Goal: Task Accomplishment & Management: Complete application form

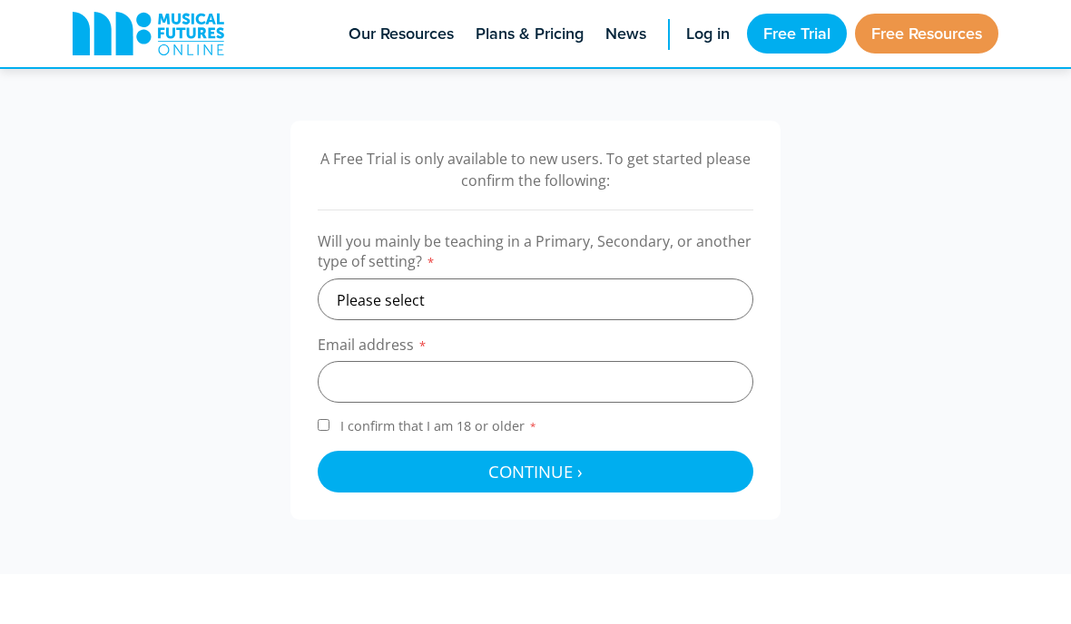
scroll to position [543, 0]
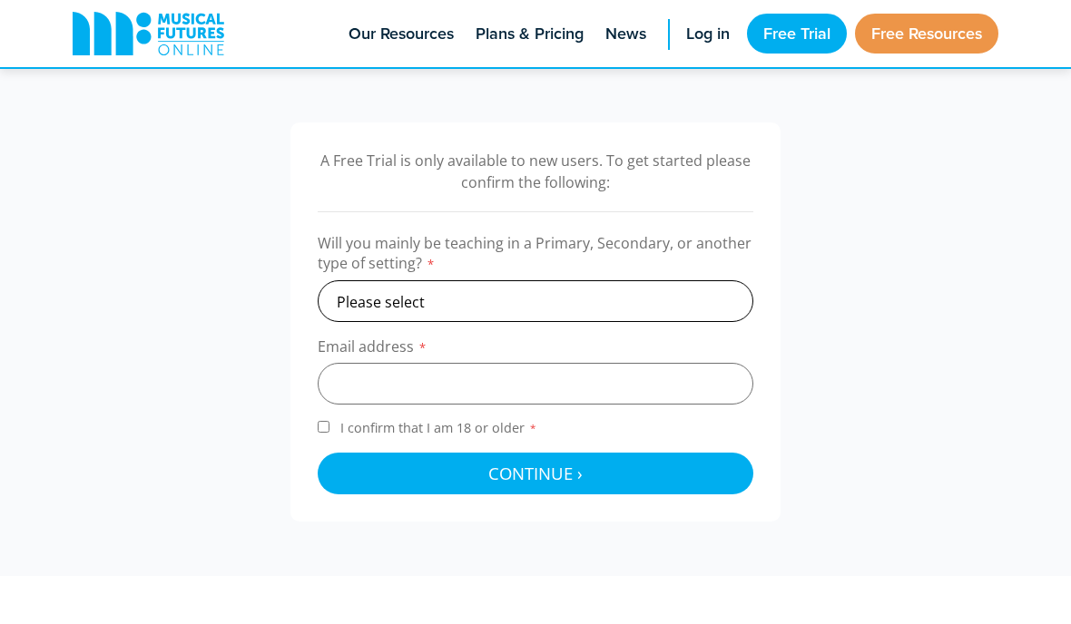
click at [642, 319] on select "Please select Primary Secondary Other" at bounding box center [535, 301] width 435 height 42
select select "secondary"
click at [637, 385] on input "email" at bounding box center [535, 384] width 435 height 42
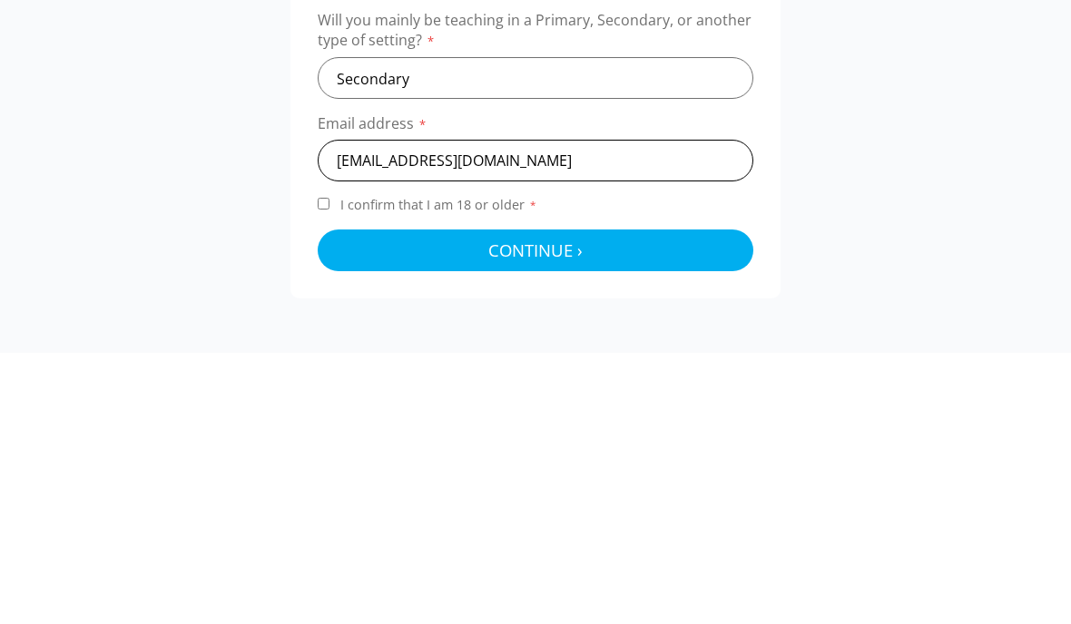
type input "xander.wongyx@gmail.com.my"
click at [416, 453] on button "Continue › Checking your details..." at bounding box center [535, 474] width 435 height 42
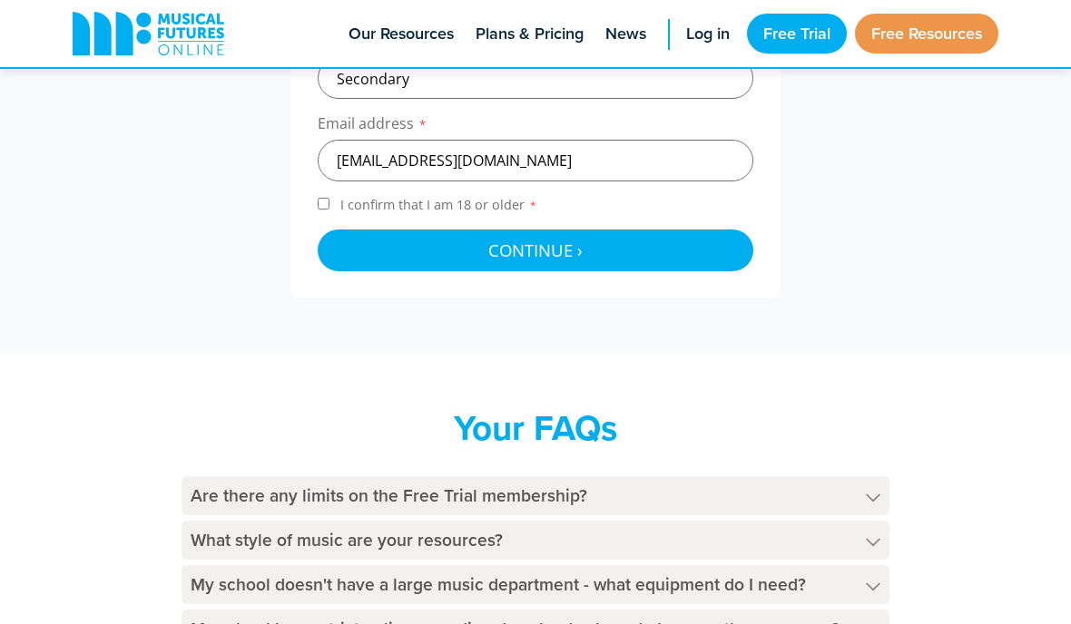
click at [329, 201] on input "I confirm that I am 18 or older *" at bounding box center [324, 204] width 12 height 12
checkbox input "true"
click at [389, 242] on button "Continue › Checking your details..." at bounding box center [535, 251] width 435 height 42
click at [690, 271] on div at bounding box center [535, 251] width 435 height 42
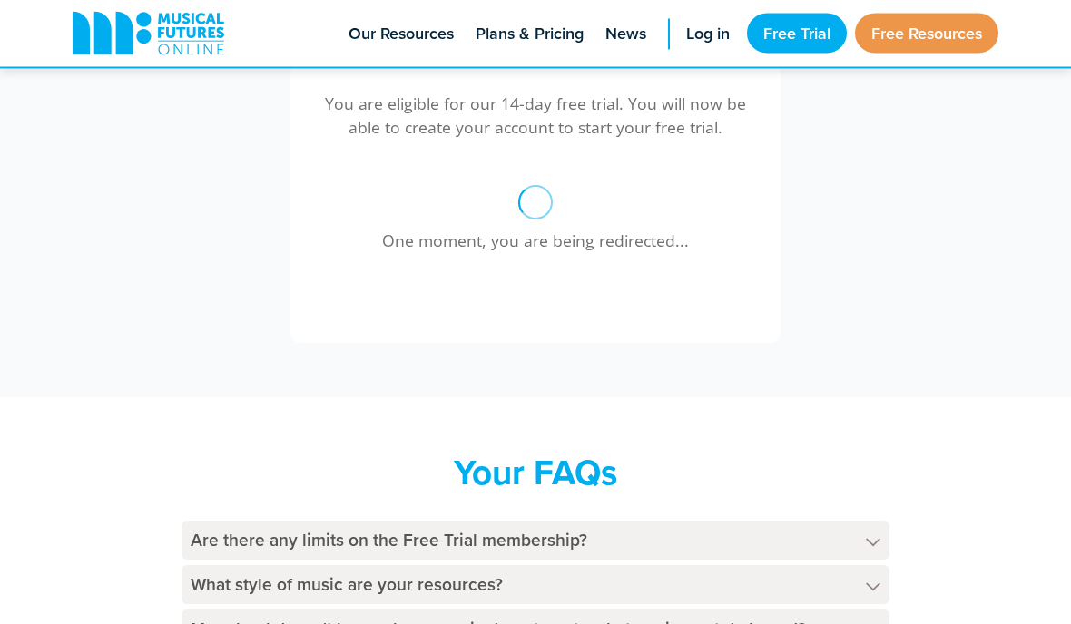
scroll to position [596, 0]
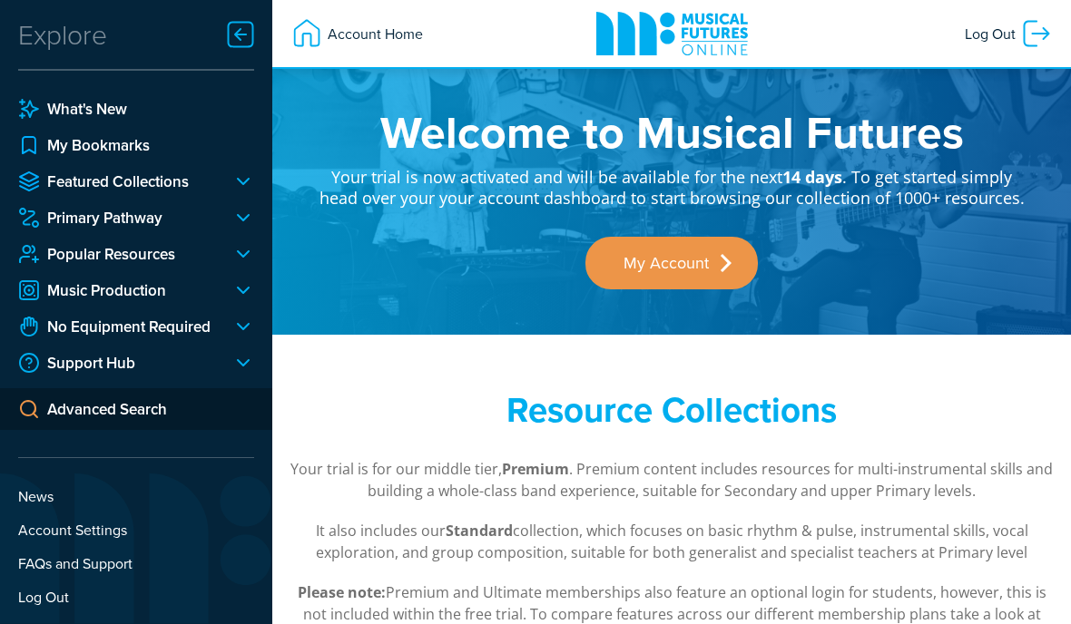
scroll to position [26, 0]
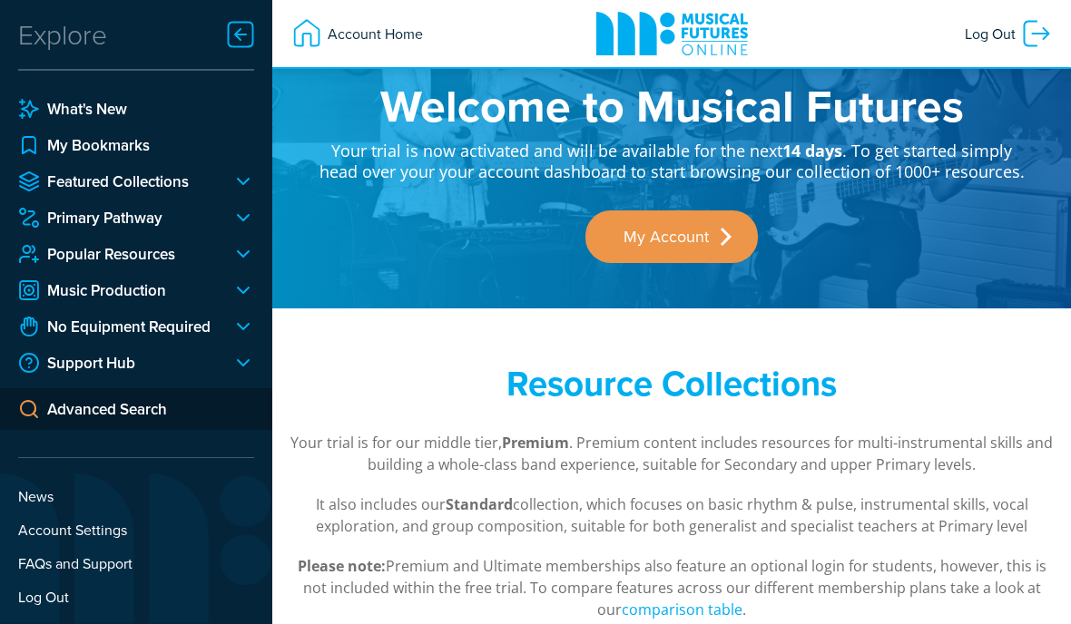
click at [657, 224] on link "My Account" at bounding box center [671, 236] width 172 height 53
